Goal: Information Seeking & Learning: Learn about a topic

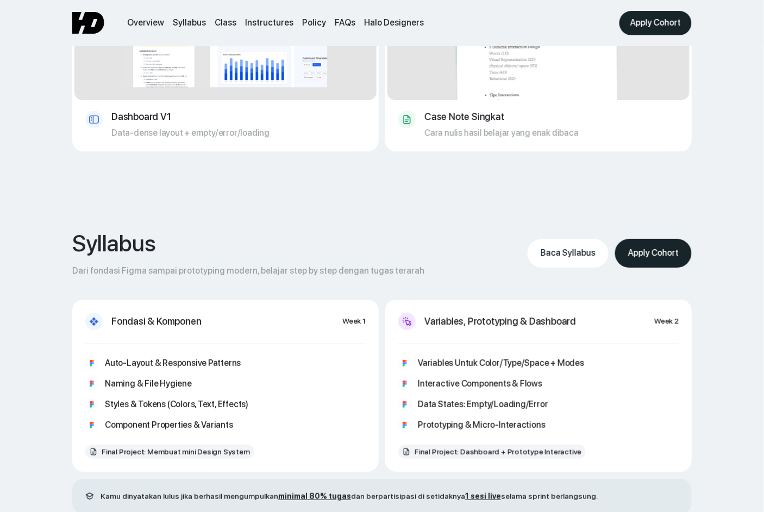
scroll to position [921, 0]
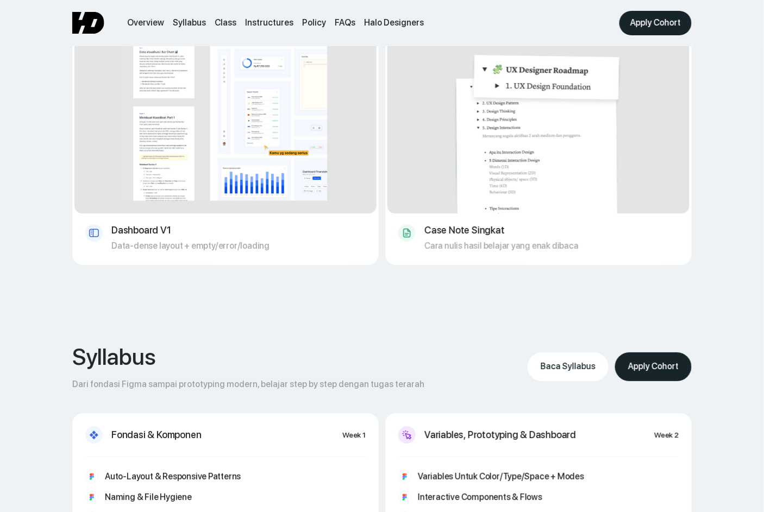
click at [211, 171] on img at bounding box center [225, 121] width 302 height 186
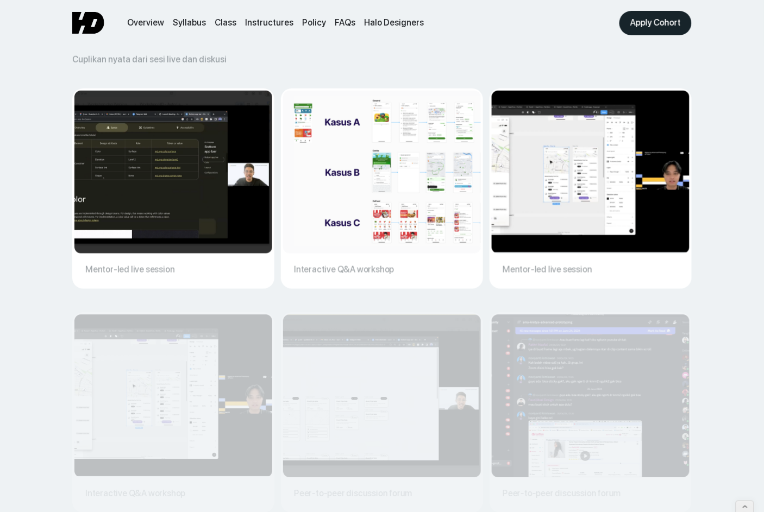
scroll to position [3837, 0]
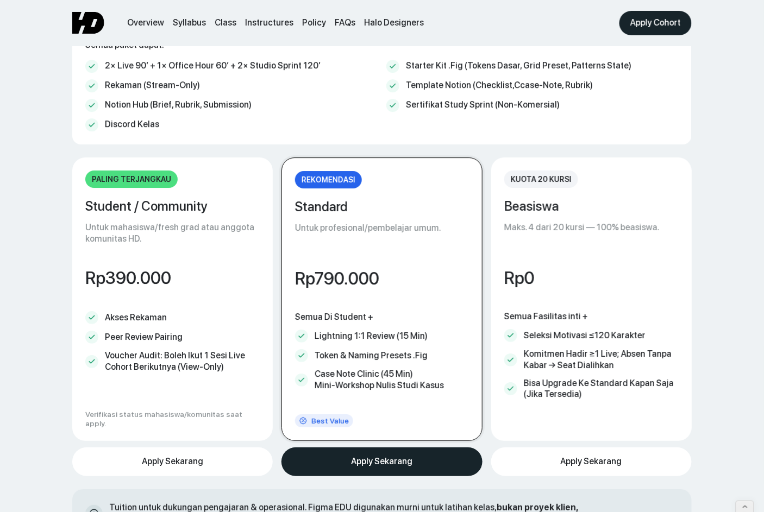
scroll to position [4377, 0]
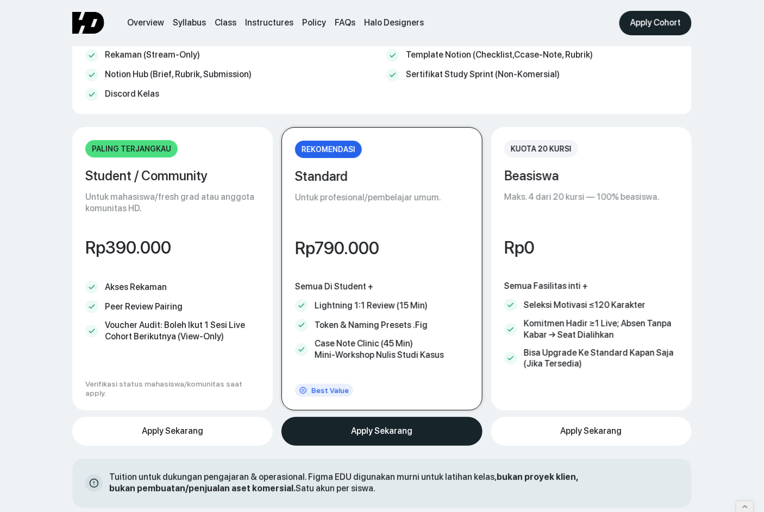
click at [241, 471] on div "Tuition untuk dukungan pengajaran & operasional. Figma EDU digunakan murni untu…" at bounding box center [353, 483] width 489 height 23
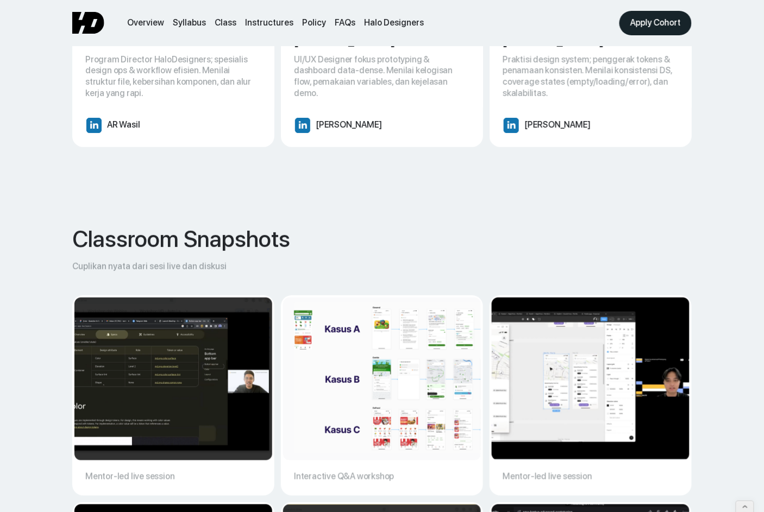
scroll to position [3495, 0]
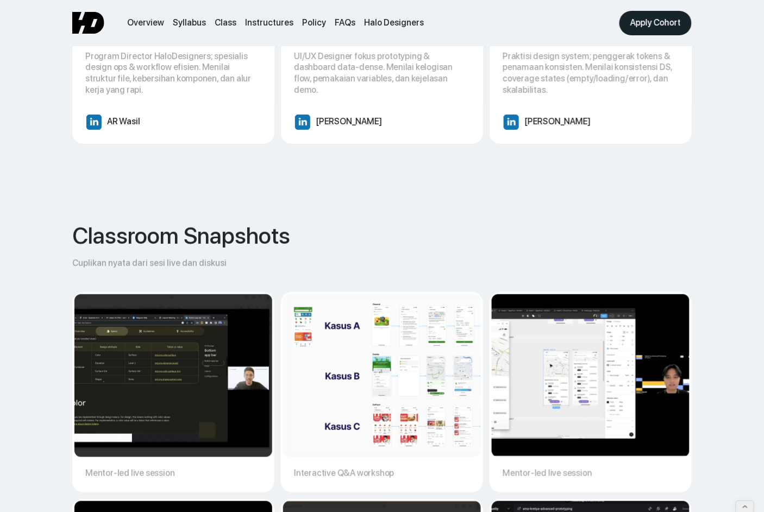
click at [299, 233] on div "Classroom Snapshots Cuplikan nyata dari sesi live dan diskusi Mentor-led live s…" at bounding box center [381, 460] width 619 height 477
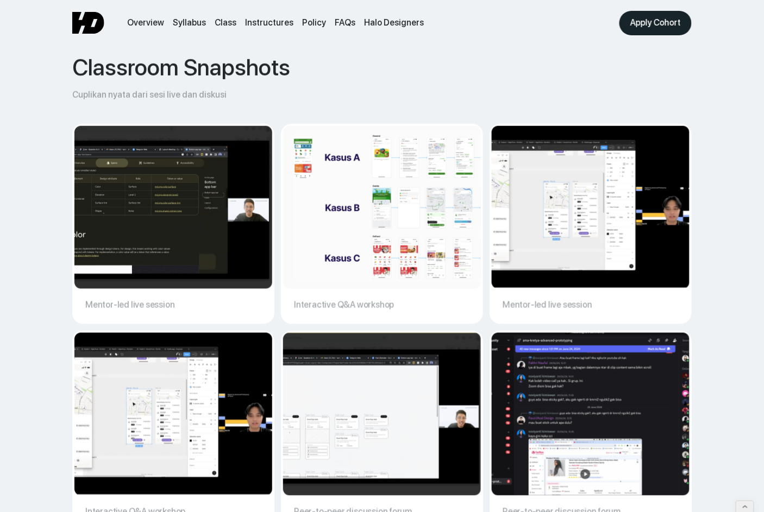
scroll to position [3671, 0]
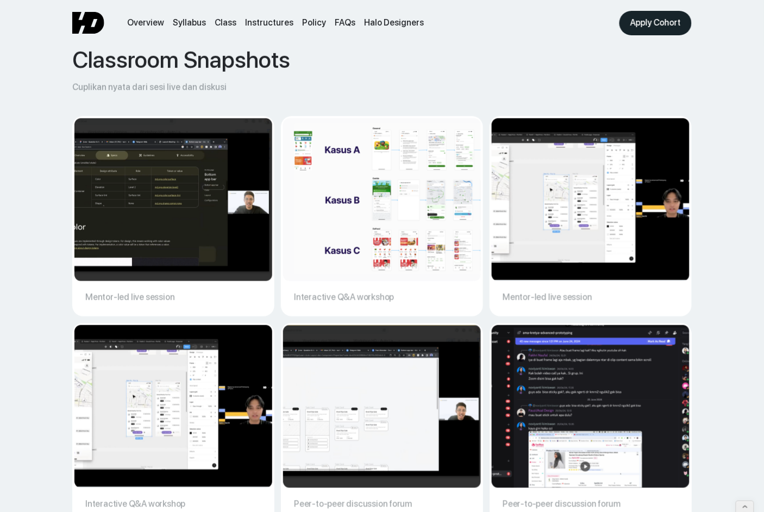
click at [161, 125] on img at bounding box center [173, 199] width 198 height 163
click at [195, 188] on img at bounding box center [173, 199] width 198 height 163
click at [133, 186] on img at bounding box center [173, 199] width 198 height 163
